Goal: Task Accomplishment & Management: Complete application form

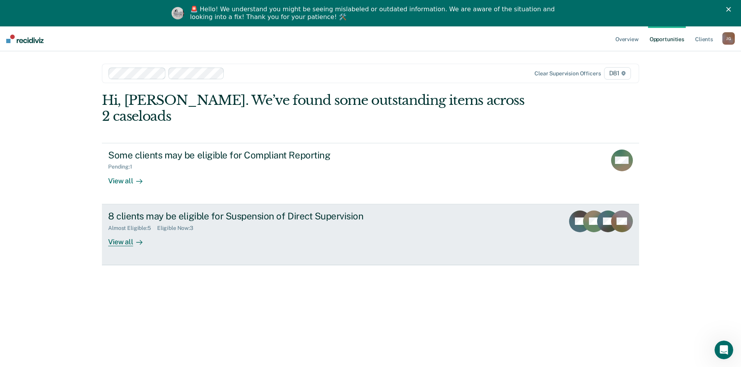
click at [419, 217] on link "8 clients may be eligible for Suspension of Direct Supervision Almost Eligible …" at bounding box center [370, 234] width 537 height 61
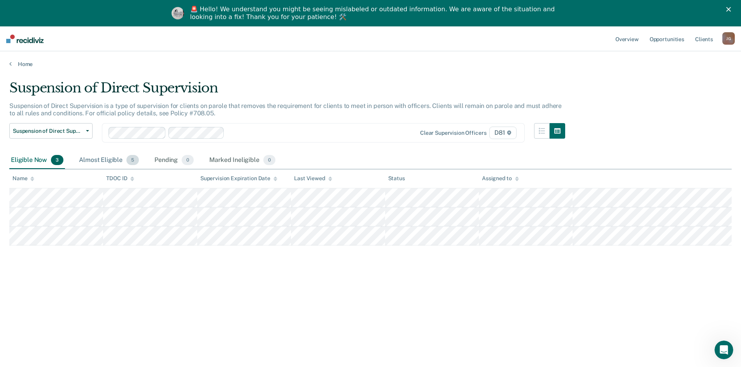
click at [107, 161] on div "Almost Eligible 5" at bounding box center [108, 160] width 63 height 17
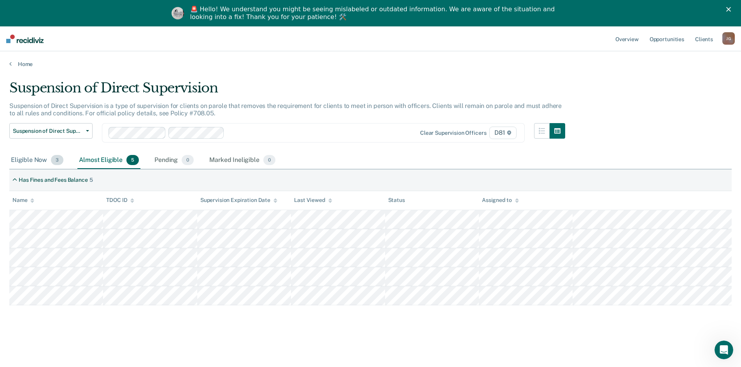
click at [27, 163] on div "Eligible Now 3" at bounding box center [37, 160] width 56 height 17
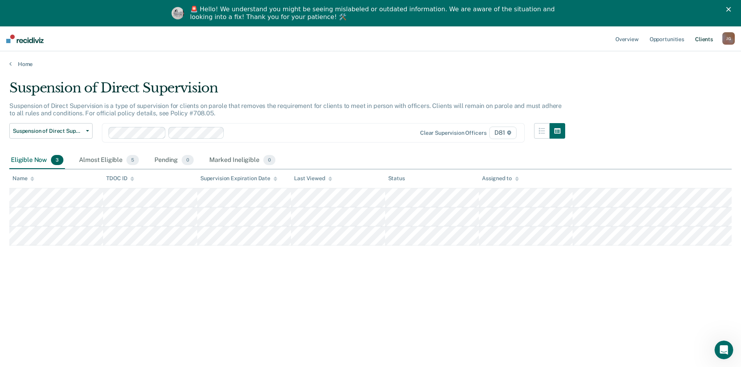
click at [714, 42] on link "Client s" at bounding box center [703, 38] width 21 height 25
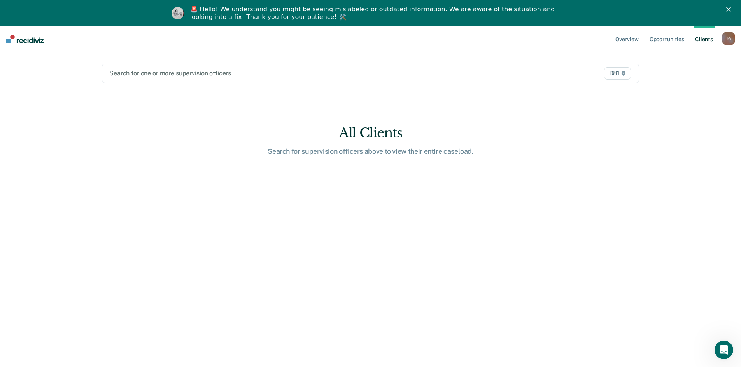
click at [12, 41] on img at bounding box center [24, 39] width 37 height 9
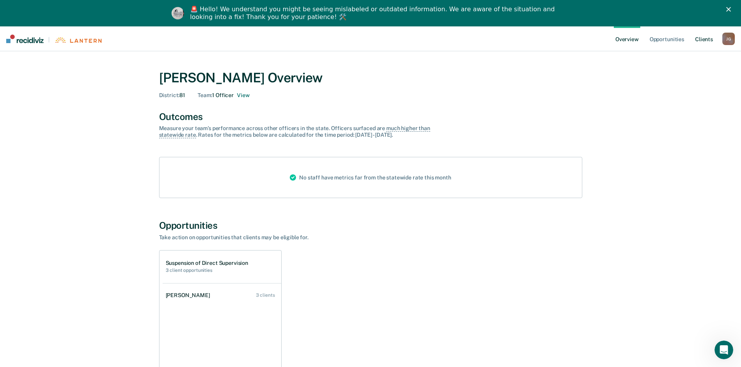
click at [706, 38] on link "Client s" at bounding box center [703, 38] width 21 height 25
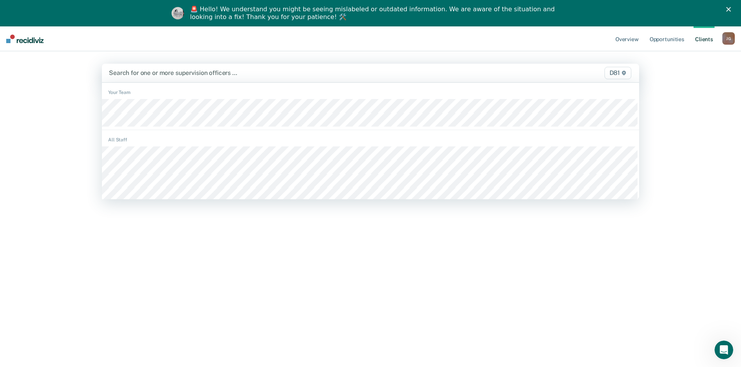
click at [256, 71] on div at bounding box center [291, 72] width 365 height 9
type input "br"
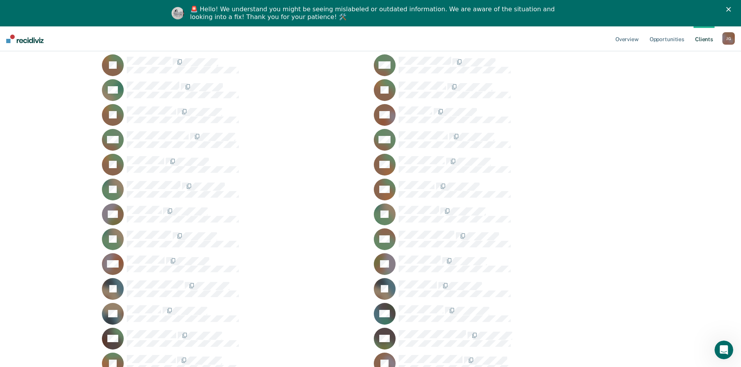
scroll to position [467, 0]
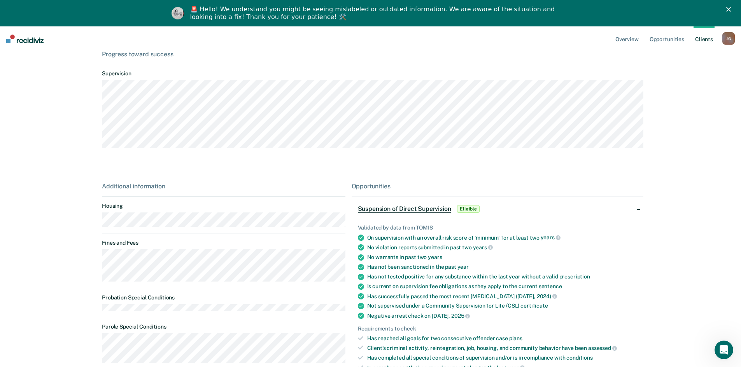
scroll to position [156, 0]
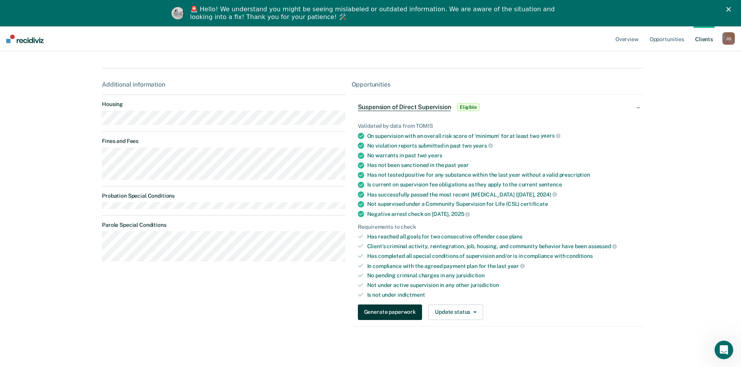
click at [410, 317] on button "Generate paperwork" at bounding box center [390, 313] width 64 height 16
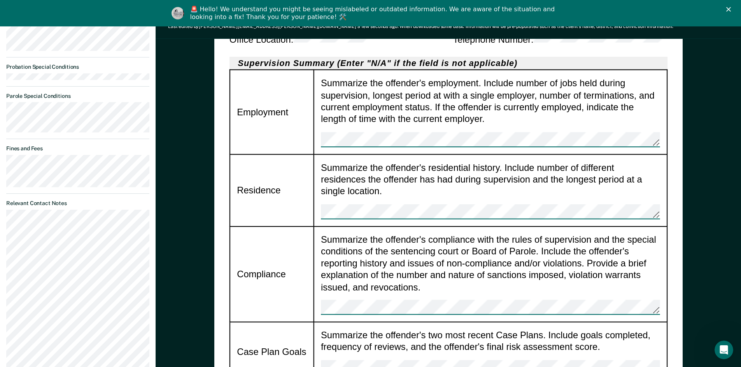
scroll to position [544, 0]
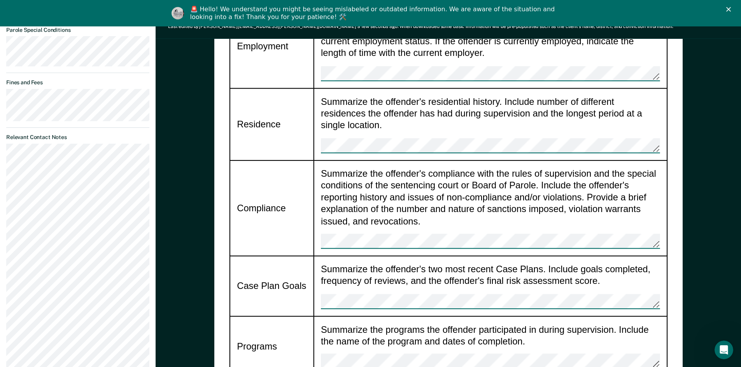
click at [344, 264] on div "Summarize the offender's two most recent Case Plans. Include goals completed, f…" at bounding box center [490, 287] width 339 height 46
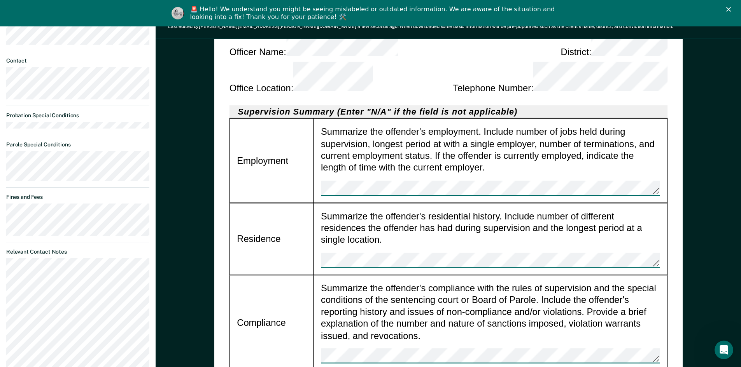
scroll to position [428, 0]
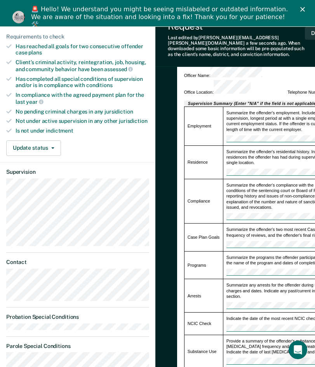
scroll to position [233, 0]
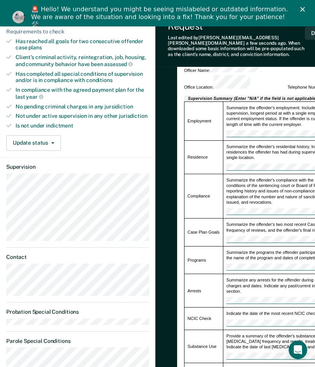
click at [243, 277] on div "Summarize any arrests for the offender during supervision. Include the arrest c…" at bounding box center [305, 290] width 157 height 27
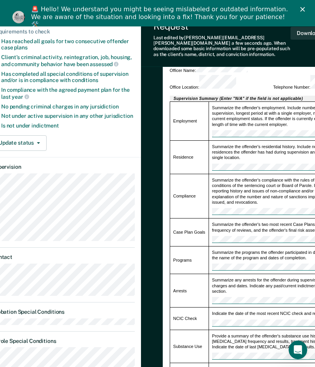
scroll to position [233, 16]
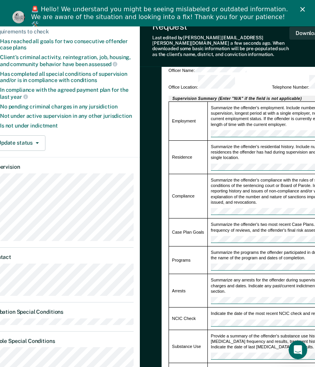
click at [275, 333] on div "Provide a summary of the offender's substance use history to include [MEDICAL_D…" at bounding box center [289, 346] width 157 height 27
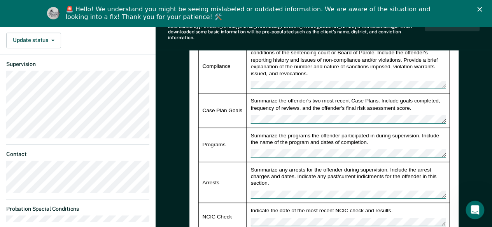
scroll to position [272, 0]
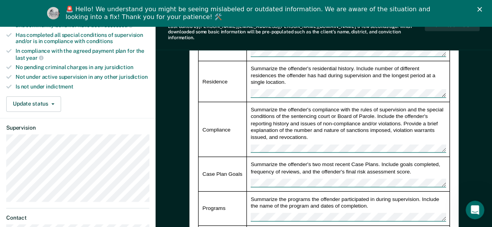
drag, startPoint x: 484, startPoint y: 203, endPoint x: 405, endPoint y: 140, distance: 101.3
click at [353, 161] on div "Summarize the offender's two most recent Case Plans. Include goals completed, f…" at bounding box center [347, 174] width 195 height 26
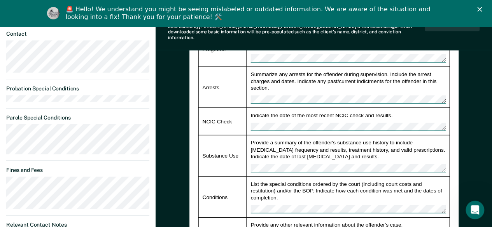
scroll to position [467, 0]
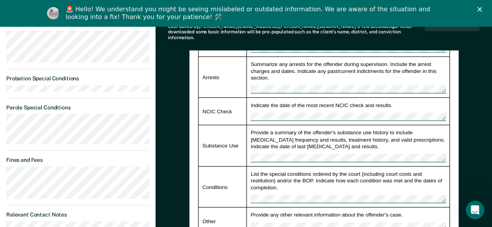
click at [281, 188] on td "List the special conditions ordered by the court (including court costs and res…" at bounding box center [347, 186] width 203 height 41
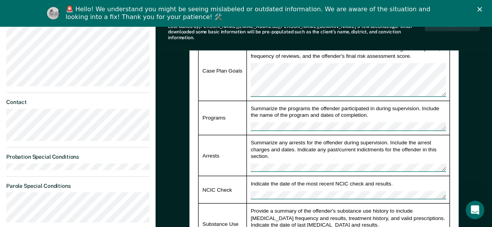
scroll to position [389, 0]
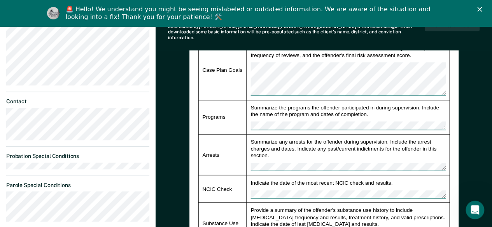
click at [329, 180] on div "Indicate the date of the most recent NCIC check and results." at bounding box center [347, 189] width 195 height 19
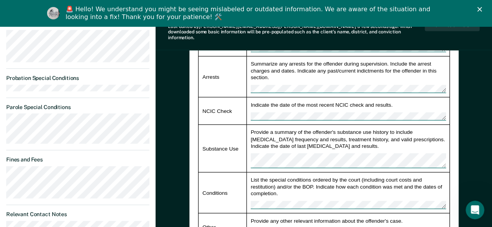
scroll to position [467, 0]
click at [306, 105] on td "Indicate the date of the most recent NCIC check and results." at bounding box center [347, 112] width 203 height 28
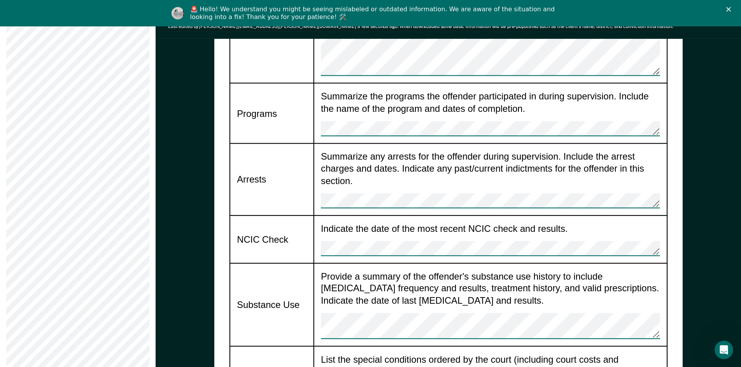
scroll to position [855, 0]
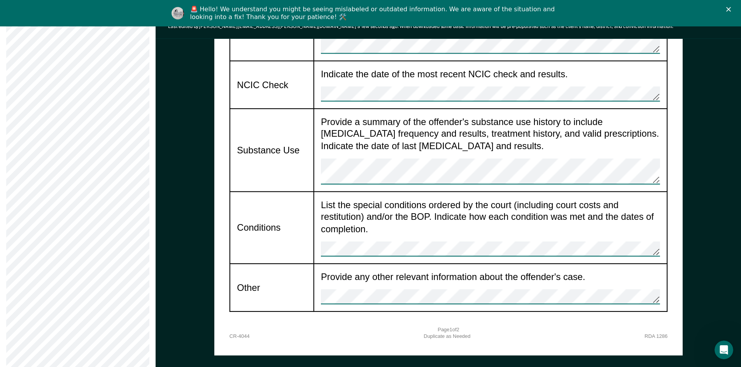
click at [485, 116] on div "Provide a summary of the offender's substance use history to include [MEDICAL_D…" at bounding box center [490, 150] width 339 height 69
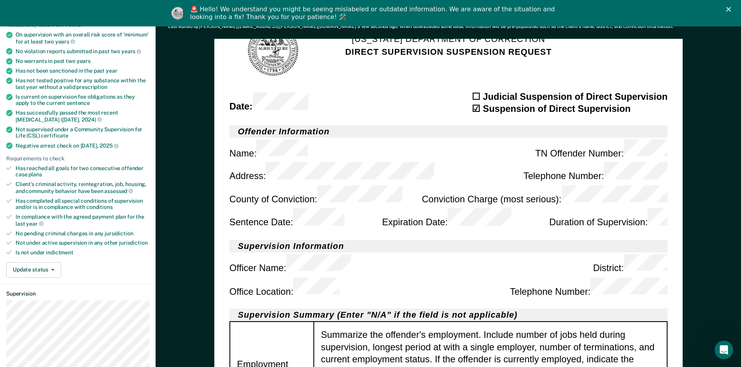
scroll to position [0, 0]
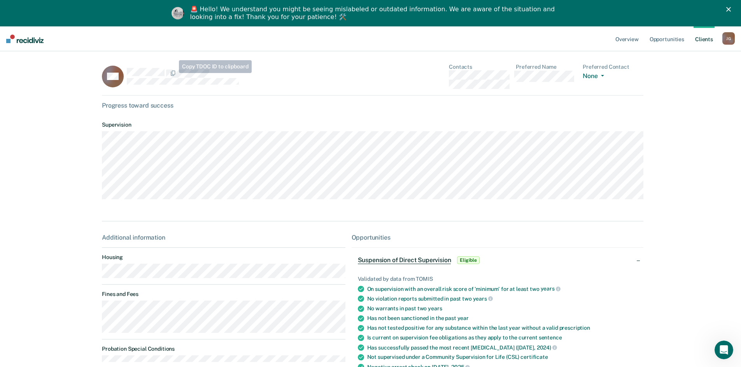
click at [476, 116] on dl "Supervision" at bounding box center [372, 158] width 541 height 87
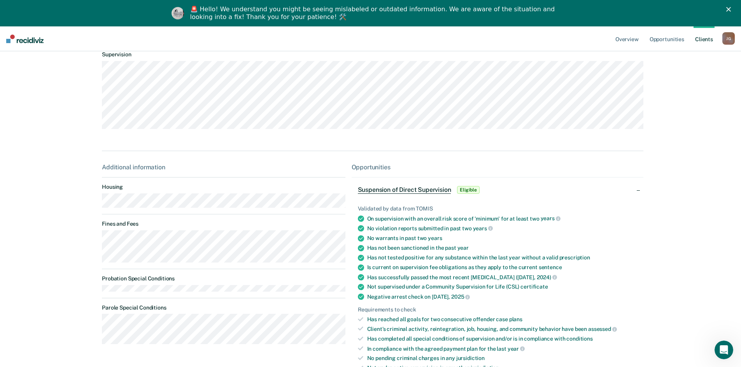
scroll to position [156, 0]
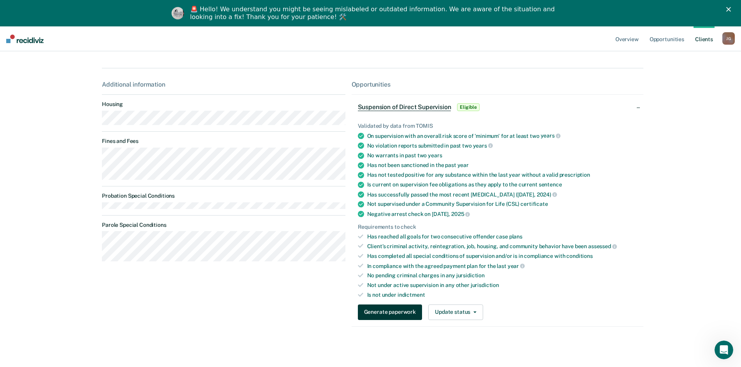
click at [385, 313] on button "Generate paperwork" at bounding box center [390, 313] width 64 height 16
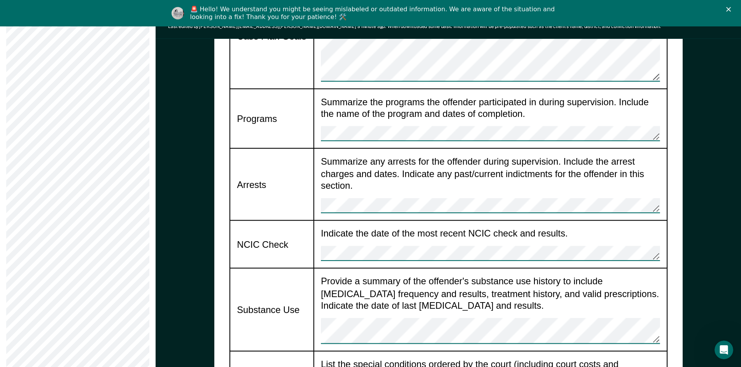
scroll to position [816, 0]
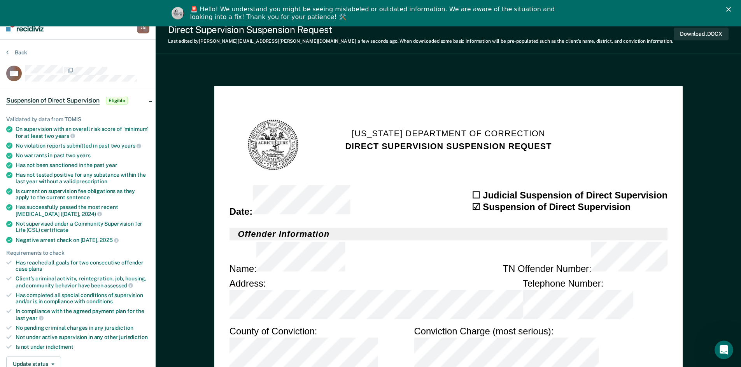
scroll to position [0, 0]
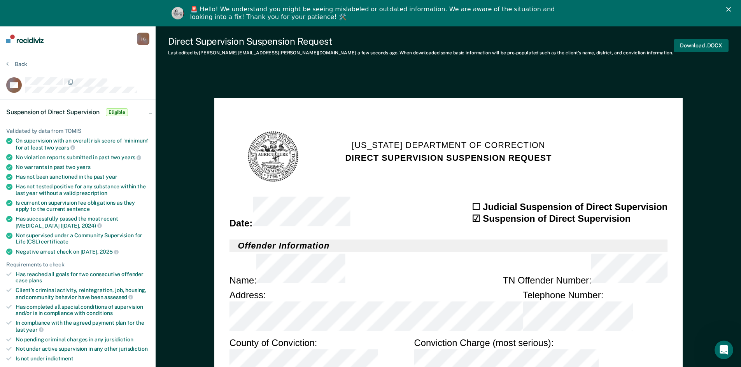
click at [687, 46] on button "Download .DOCX" at bounding box center [700, 45] width 55 height 13
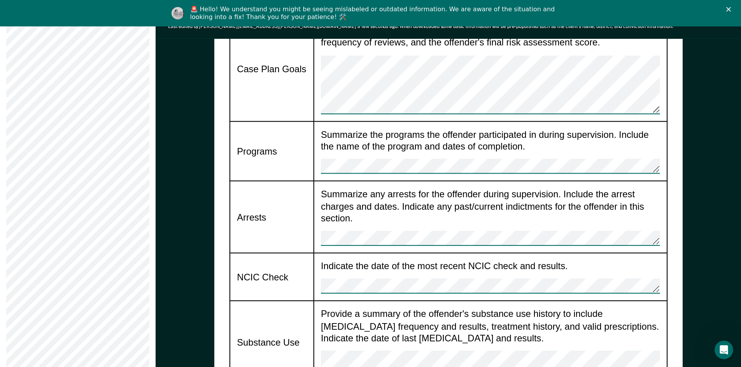
scroll to position [855, 0]
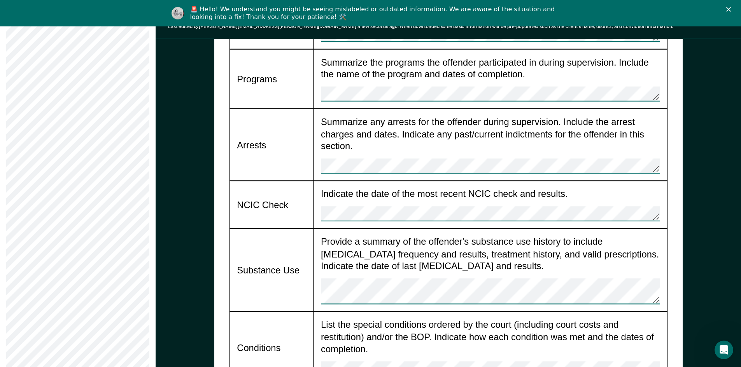
click at [351, 319] on div "List the special conditions ordered by the court (including court costs and res…" at bounding box center [490, 348] width 339 height 58
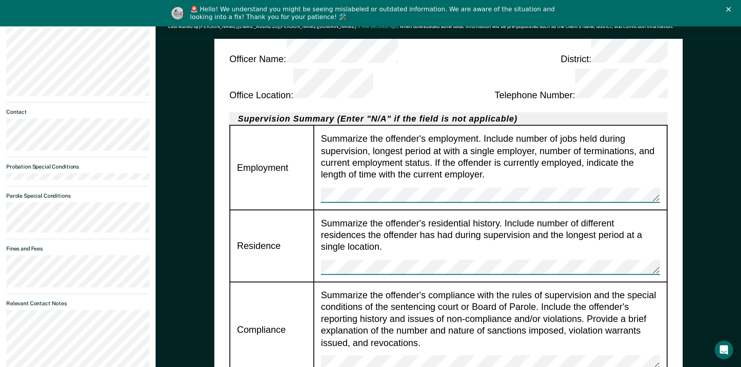
scroll to position [389, 0]
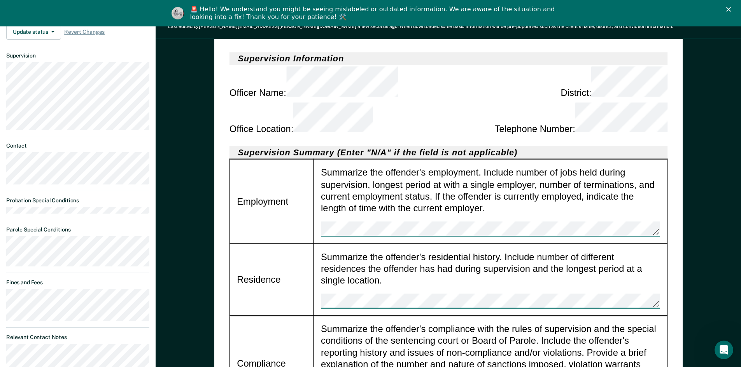
click at [412, 251] on div "Summarize the offender's residential history. Include number of different resid…" at bounding box center [490, 280] width 339 height 58
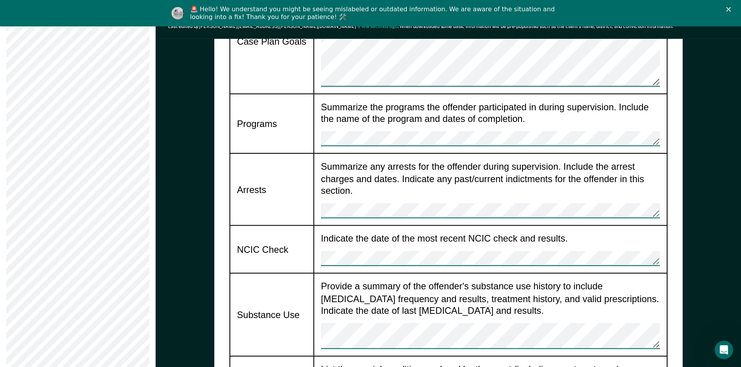
scroll to position [894, 0]
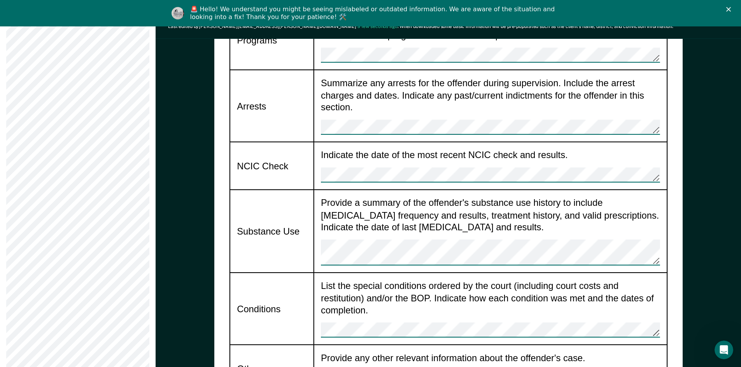
click at [379, 353] on div "Provide any other relevant information about the offender's case." at bounding box center [490, 370] width 339 height 34
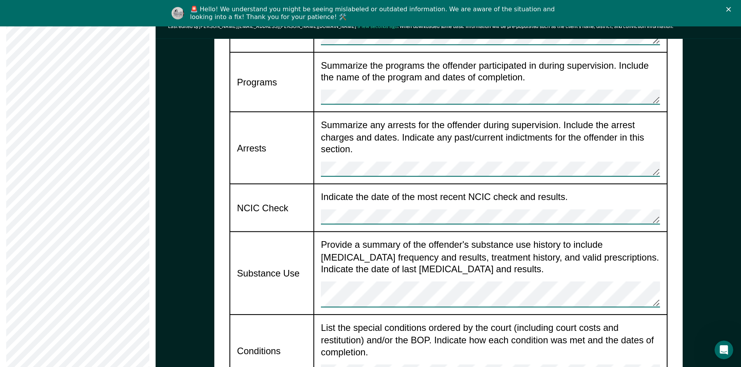
scroll to position [778, 0]
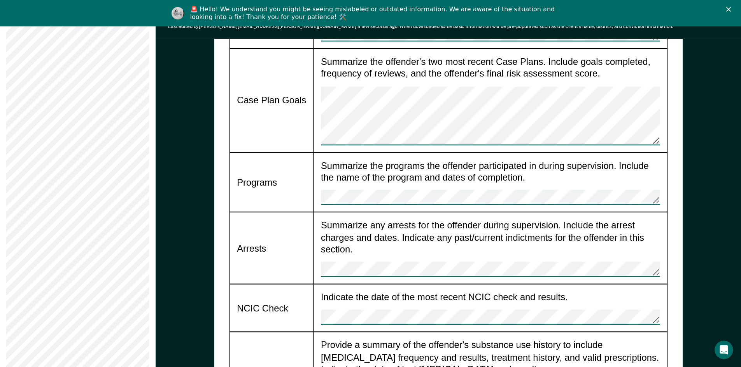
scroll to position [739, 0]
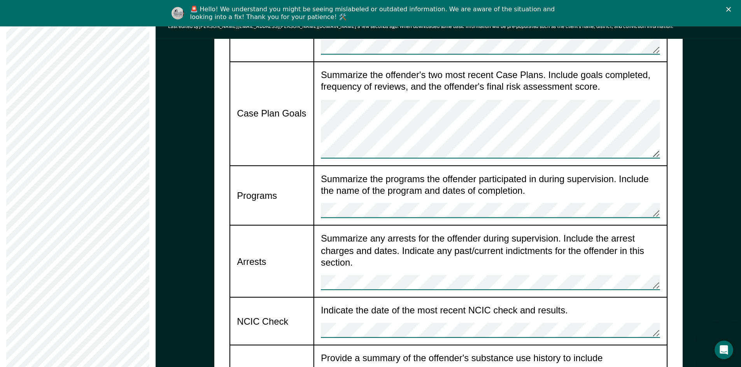
click at [287, 226] on td "Arrests" at bounding box center [271, 262] width 84 height 72
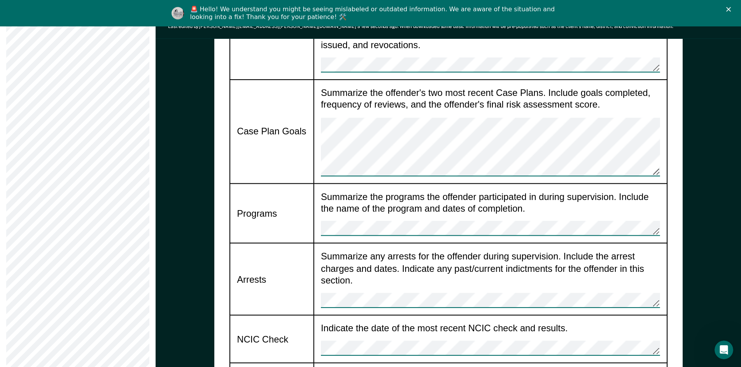
scroll to position [700, 0]
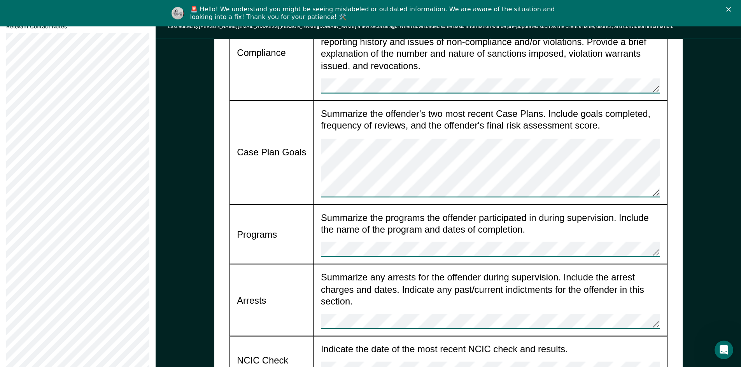
click at [224, 341] on div "[US_STATE] Department of Correction DIRECT SUPERVISION SUSPENSION REQUEST Date …" at bounding box center [448, 20] width 468 height 1244
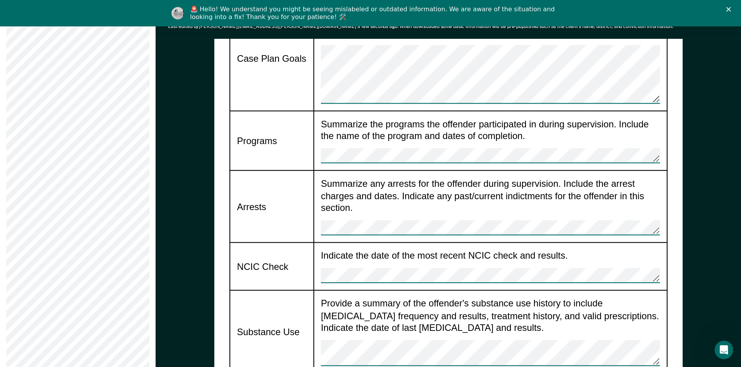
scroll to position [816, 0]
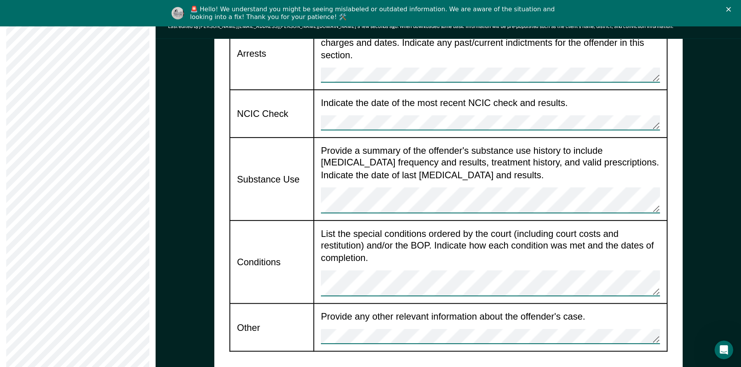
scroll to position [1050, 0]
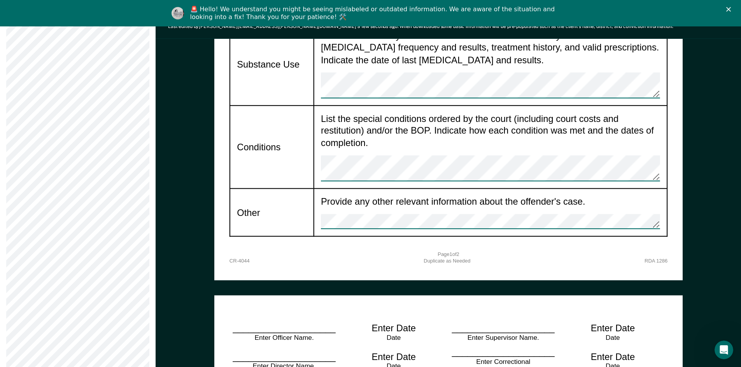
click at [399, 322] on div "Enter Date" at bounding box center [393, 328] width 44 height 12
drag, startPoint x: 417, startPoint y: 181, endPoint x: 377, endPoint y: 181, distance: 39.3
click at [377, 322] on div "Enter Date Date" at bounding box center [394, 332] width 110 height 21
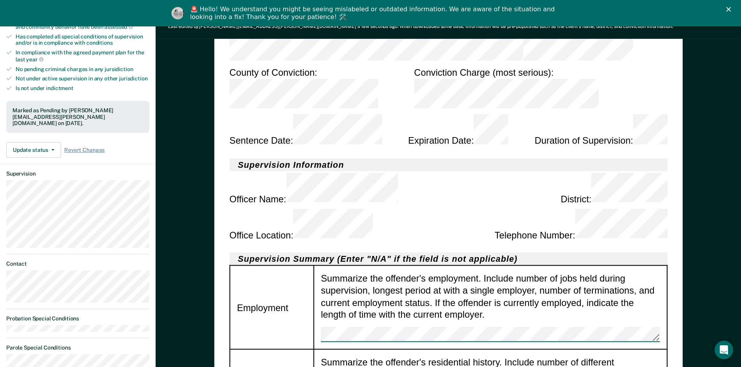
scroll to position [127, 0]
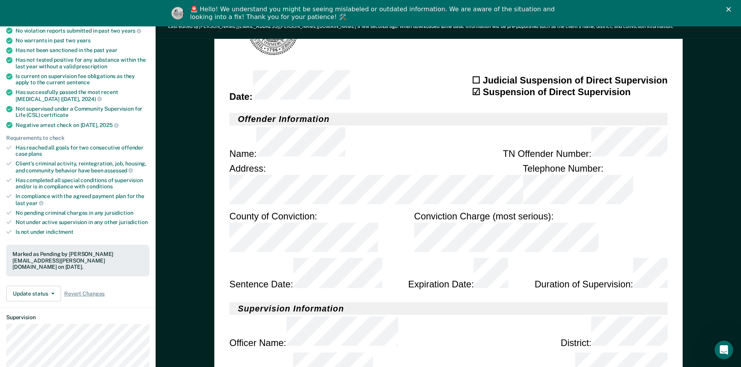
click at [395, 351] on div "Office Location : Telephone Number :" at bounding box center [448, 369] width 438 height 36
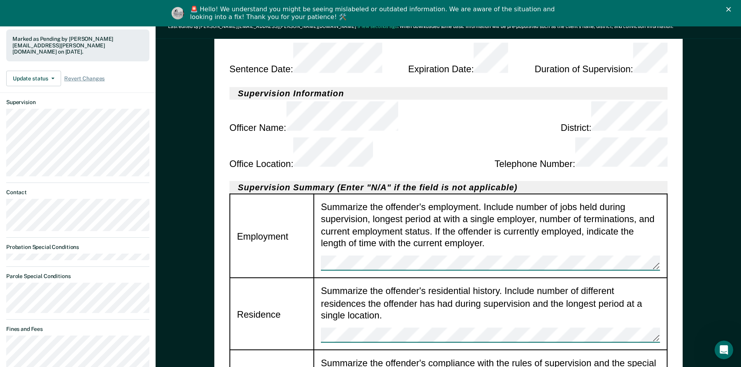
scroll to position [243, 0]
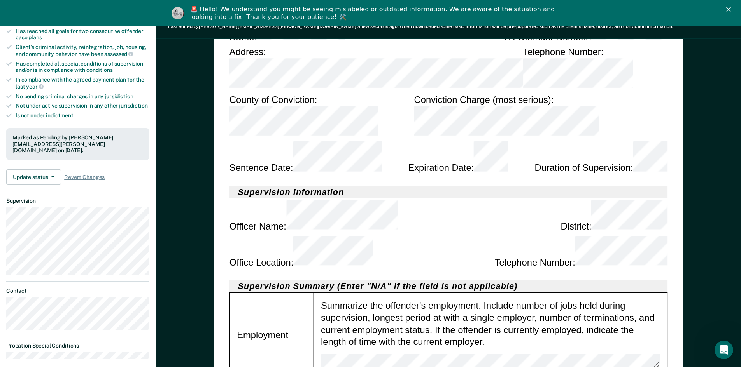
click at [389, 293] on td "Summarize the offender's employment. Include number of jobs held during supervi…" at bounding box center [489, 335] width 353 height 84
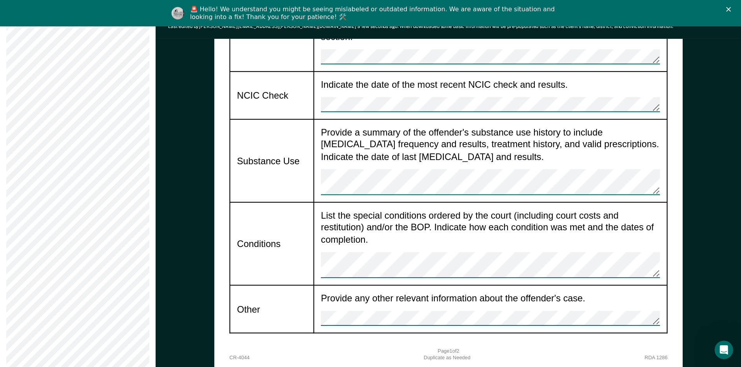
scroll to position [816, 0]
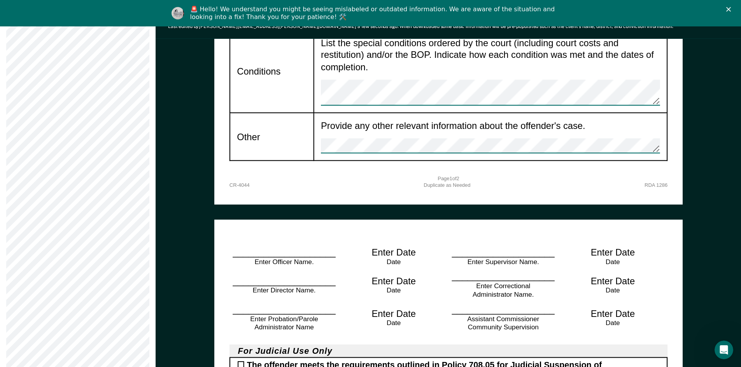
scroll to position [1127, 0]
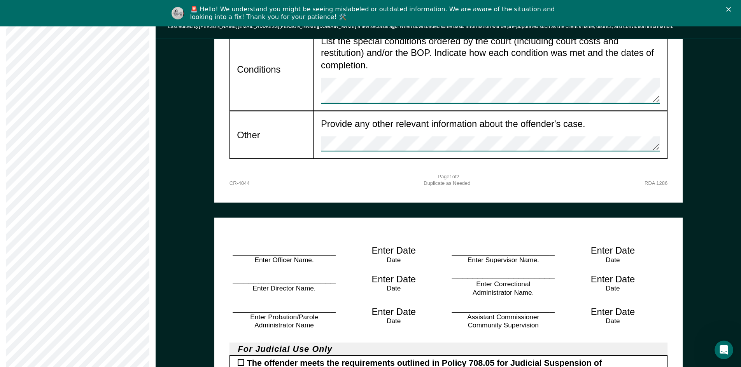
click at [401, 306] on div "Enter Date" at bounding box center [393, 312] width 44 height 12
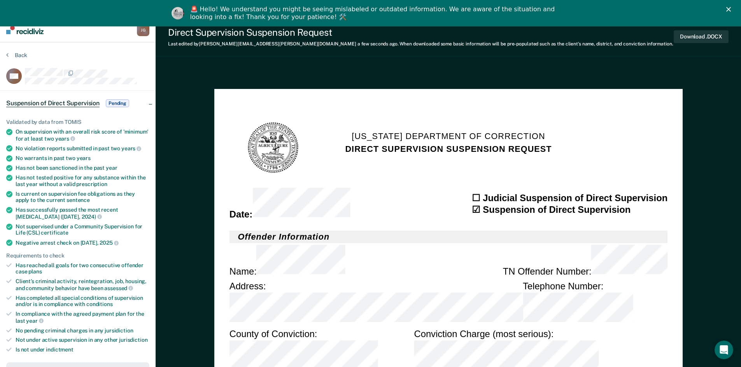
scroll to position [0, 0]
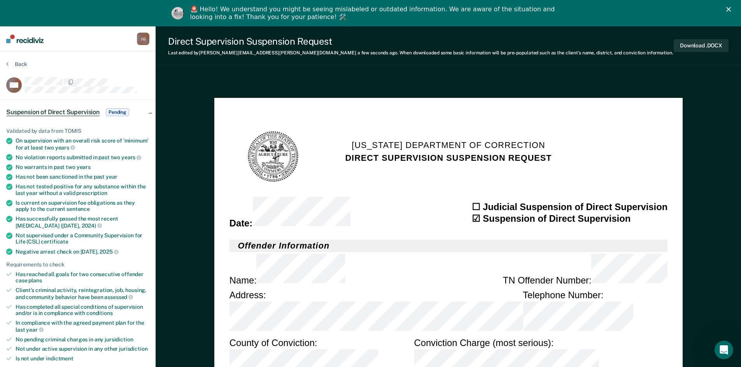
drag, startPoint x: 500, startPoint y: 146, endPoint x: 584, endPoint y: 115, distance: 89.4
click at [584, 115] on section "[US_STATE] Department of Correction DIRECT SUPERVISION SUSPENSION REQUEST" at bounding box center [448, 155] width 438 height 84
type textarea "x"
click at [690, 45] on button "Download .DOCX" at bounding box center [700, 45] width 55 height 13
